Goal: Task Accomplishment & Management: Complete application form

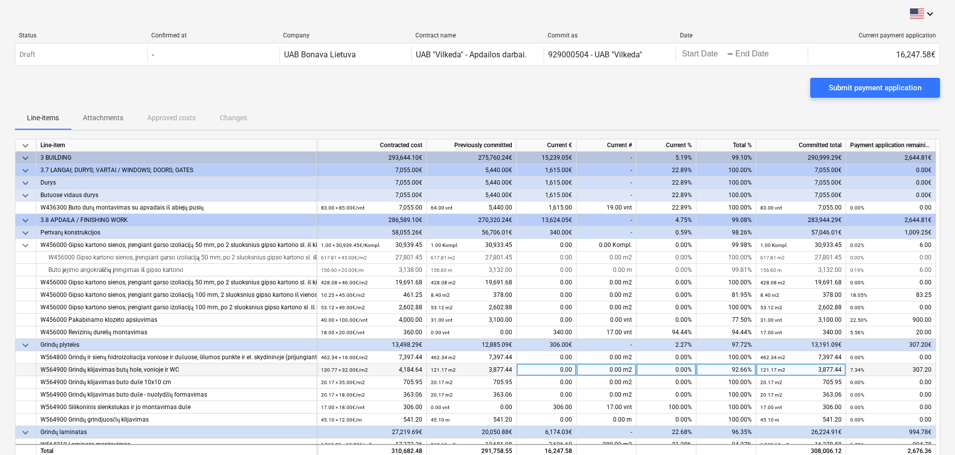
click at [613, 370] on div "0.00 m2" at bounding box center [607, 370] width 60 height 12
type input "9.6"
click at [651, 391] on div "0.00%" at bounding box center [667, 395] width 60 height 12
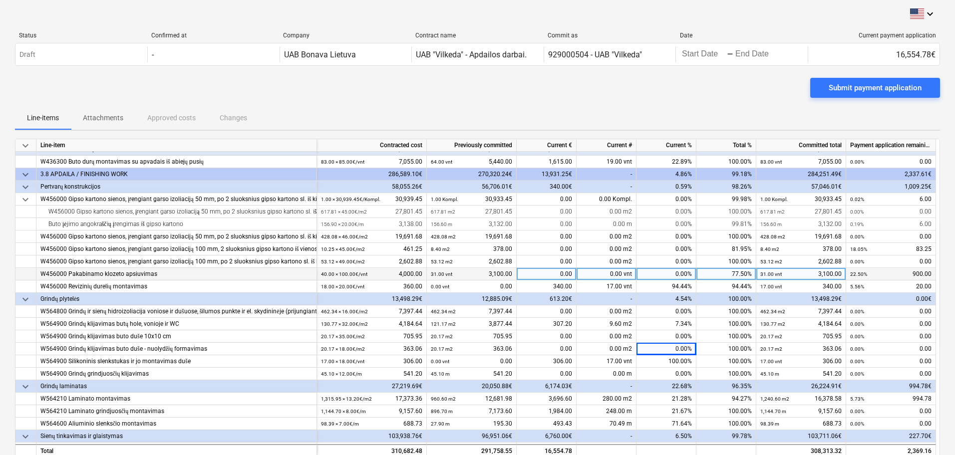
scroll to position [19, 0]
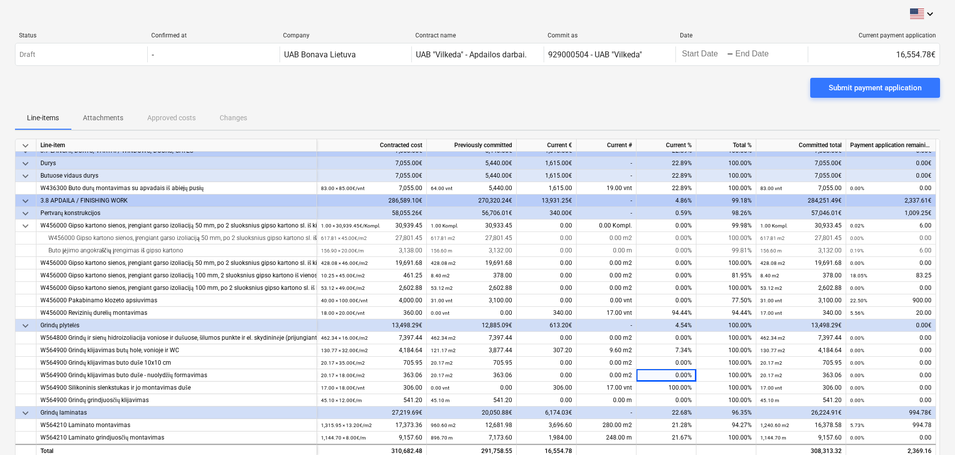
click at [923, 211] on div "1,009.25€" at bounding box center [891, 213] width 90 height 12
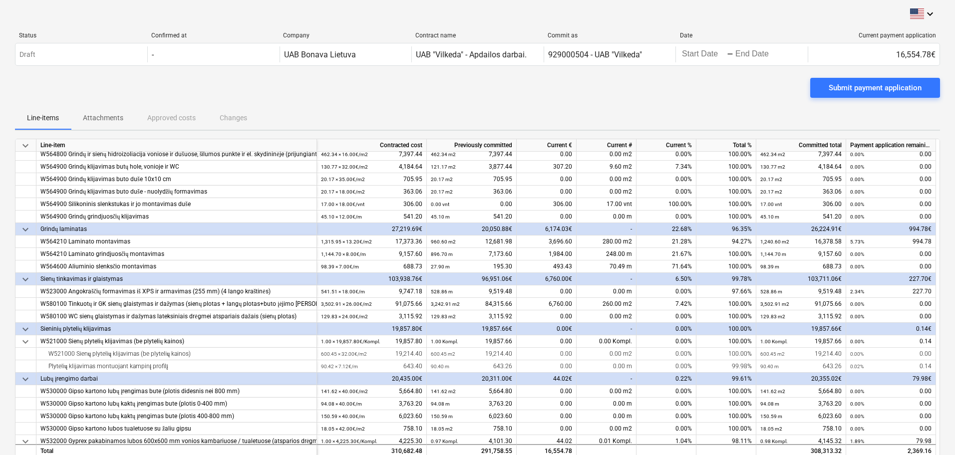
scroll to position [144, 0]
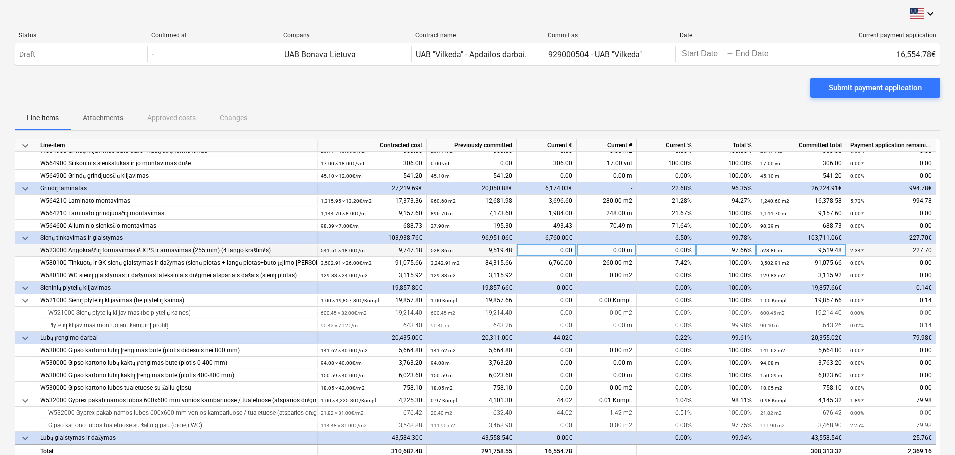
click at [569, 250] on div "0.00" at bounding box center [547, 251] width 60 height 12
type input "12.65"
click at [559, 274] on div "0.00" at bounding box center [547, 276] width 60 height 12
click at [572, 249] on div "12.65" at bounding box center [547, 251] width 60 height 12
click at [611, 252] on div "0.70 m" at bounding box center [607, 251] width 60 height 12
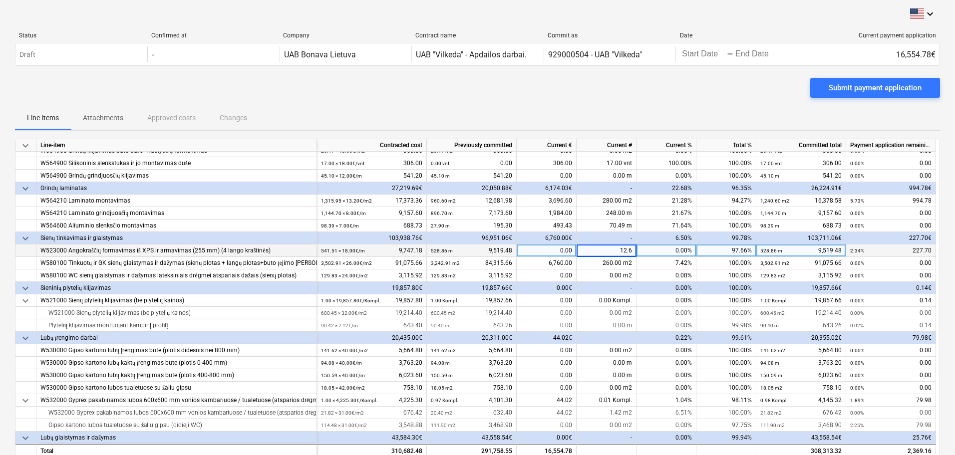
type input "12.65"
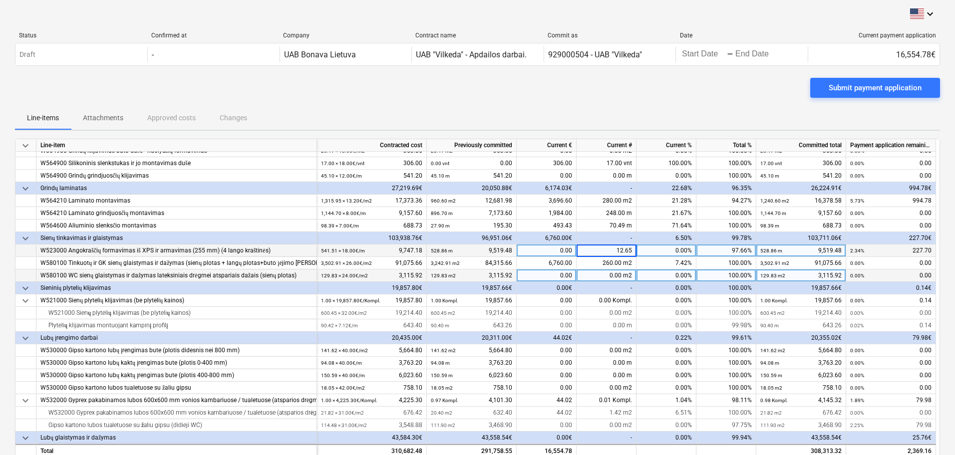
click at [595, 272] on div "0.00 m2" at bounding box center [607, 276] width 60 height 12
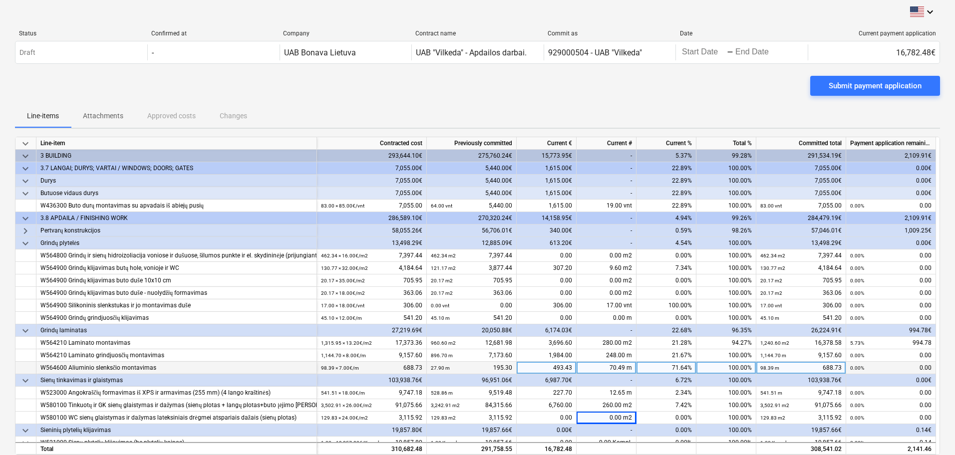
scroll to position [0, 0]
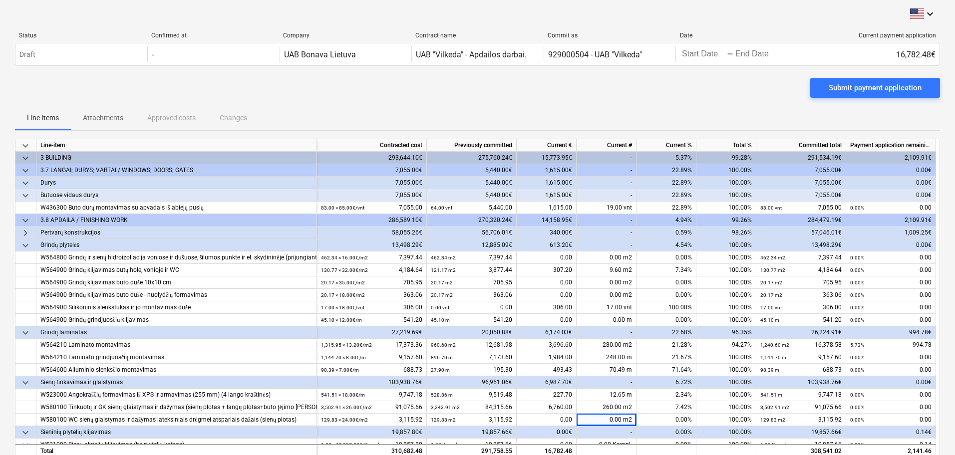
click at [24, 236] on span "keyboard_arrow_right" at bounding box center [25, 233] width 12 height 12
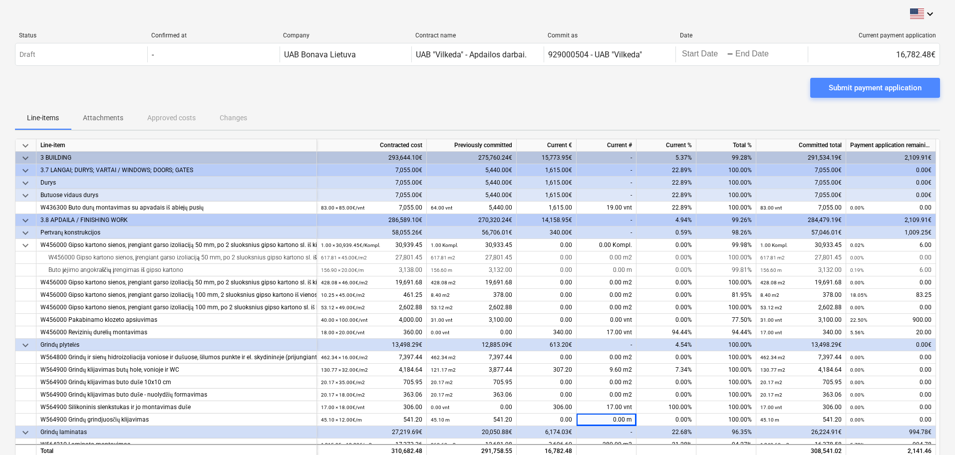
click at [887, 92] on div "Submit payment application" at bounding box center [875, 87] width 93 height 13
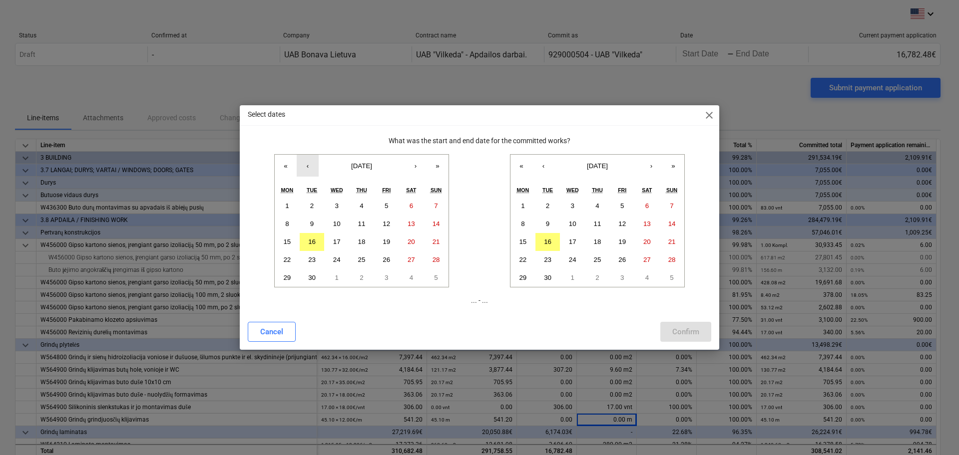
click at [306, 168] on button "‹" at bounding box center [308, 166] width 22 height 22
click at [286, 278] on abbr "25" at bounding box center [286, 277] width 7 height 7
click at [525, 258] on abbr "22" at bounding box center [522, 259] width 7 height 7
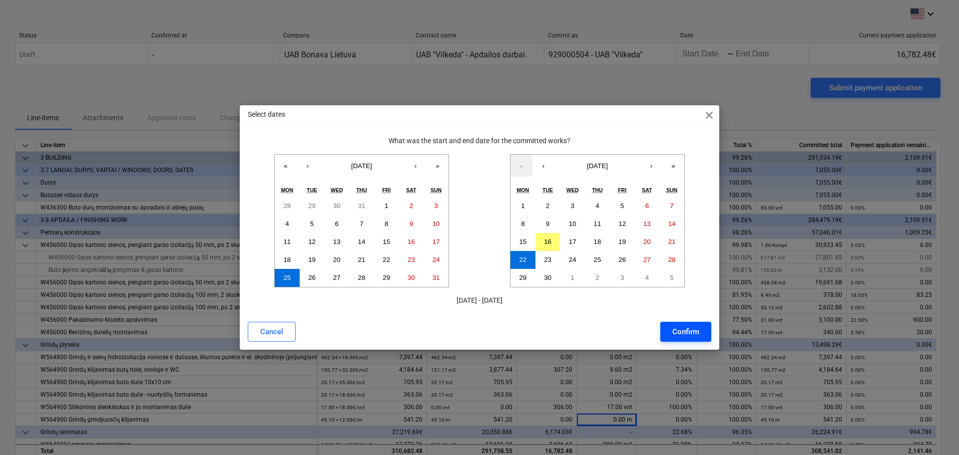
click at [688, 335] on div "Confirm" at bounding box center [685, 332] width 27 height 13
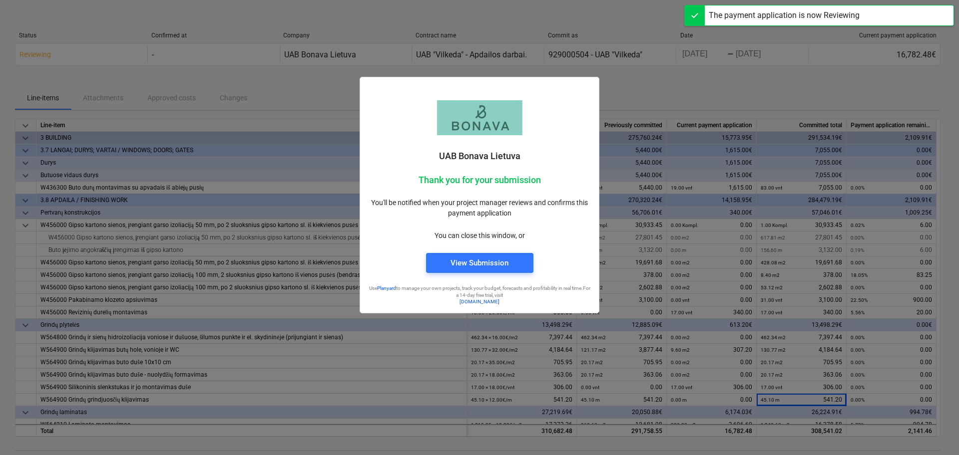
click at [761, 89] on div at bounding box center [479, 227] width 959 height 455
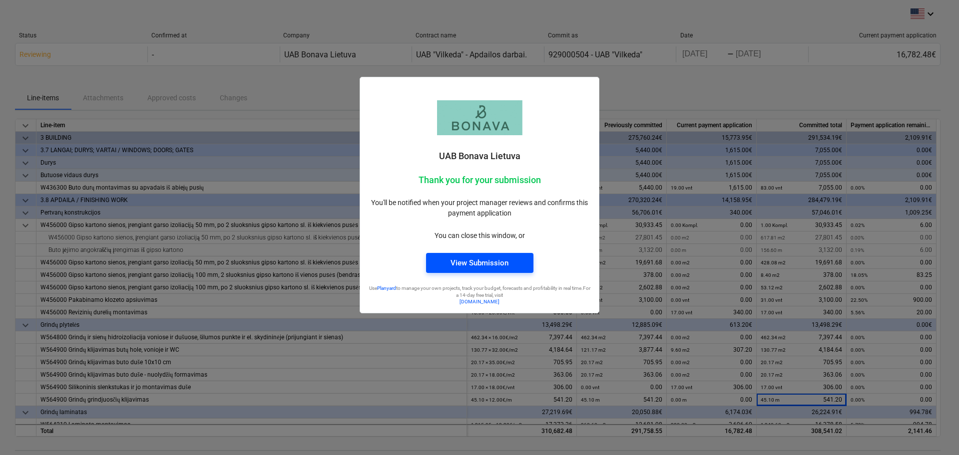
click at [511, 261] on span "View Submission" at bounding box center [479, 263] width 83 height 13
